Goal: Task Accomplishment & Management: Manage account settings

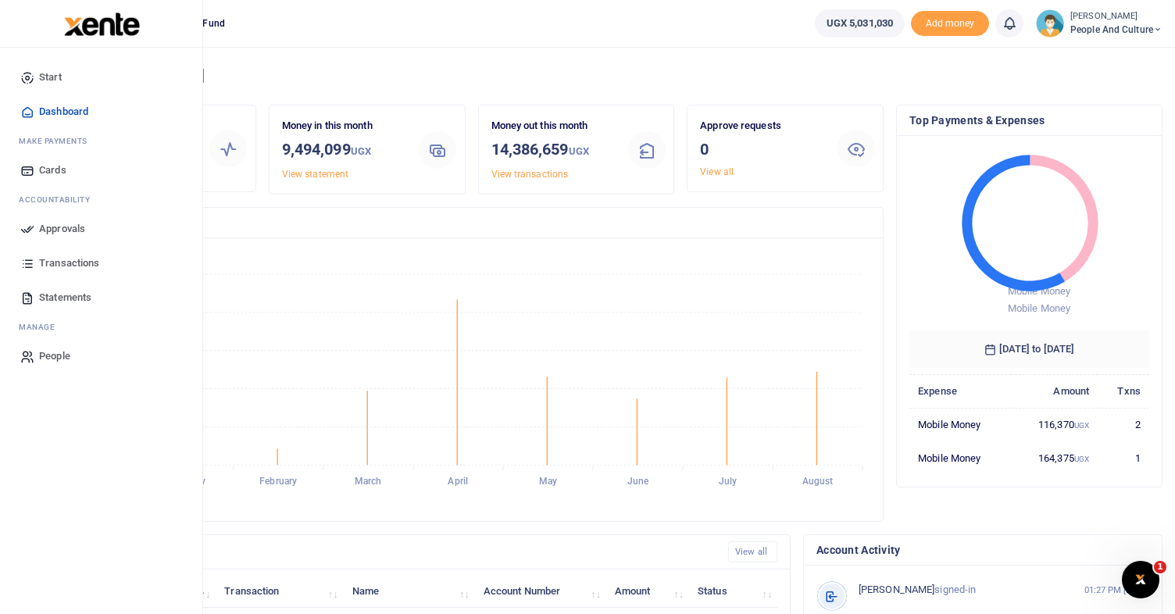
click at [58, 227] on span "Approvals" at bounding box center [62, 229] width 46 height 16
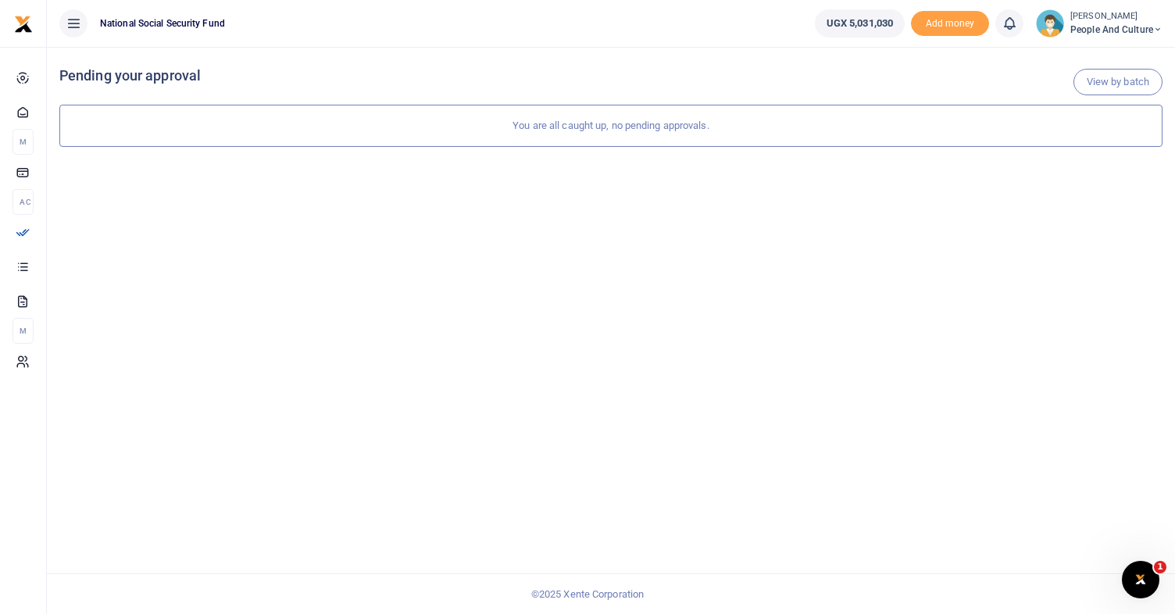
click at [1154, 27] on icon at bounding box center [1157, 29] width 9 height 11
click at [1119, 58] on link "Switch accounts" at bounding box center [1101, 57] width 123 height 22
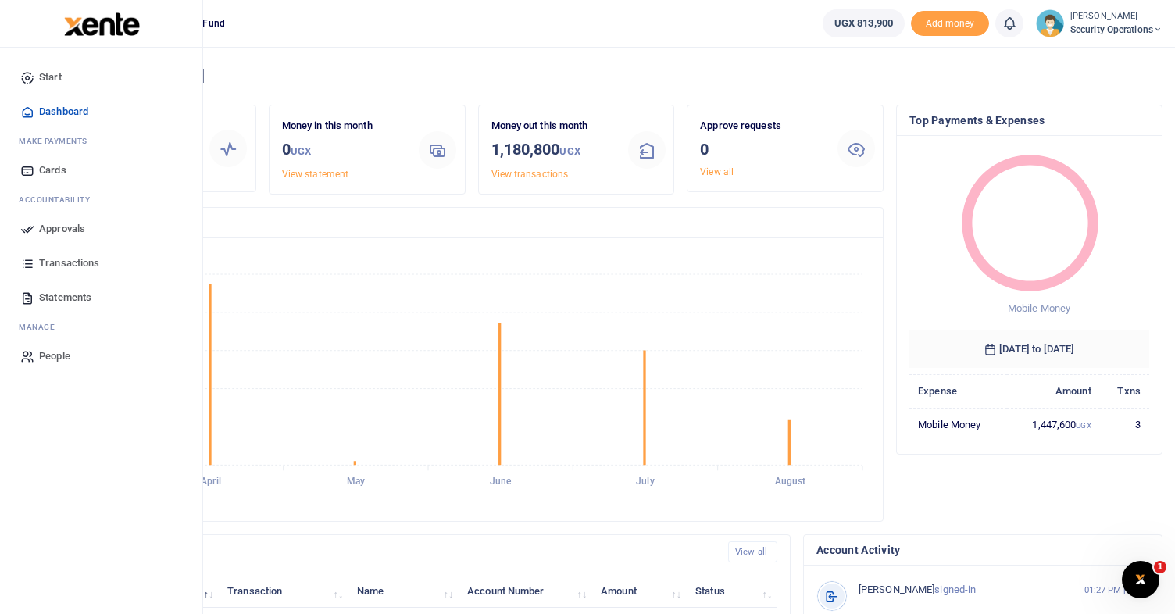
click at [51, 228] on span "Approvals" at bounding box center [62, 229] width 46 height 16
